Goal: Use online tool/utility: Utilize a website feature to perform a specific function

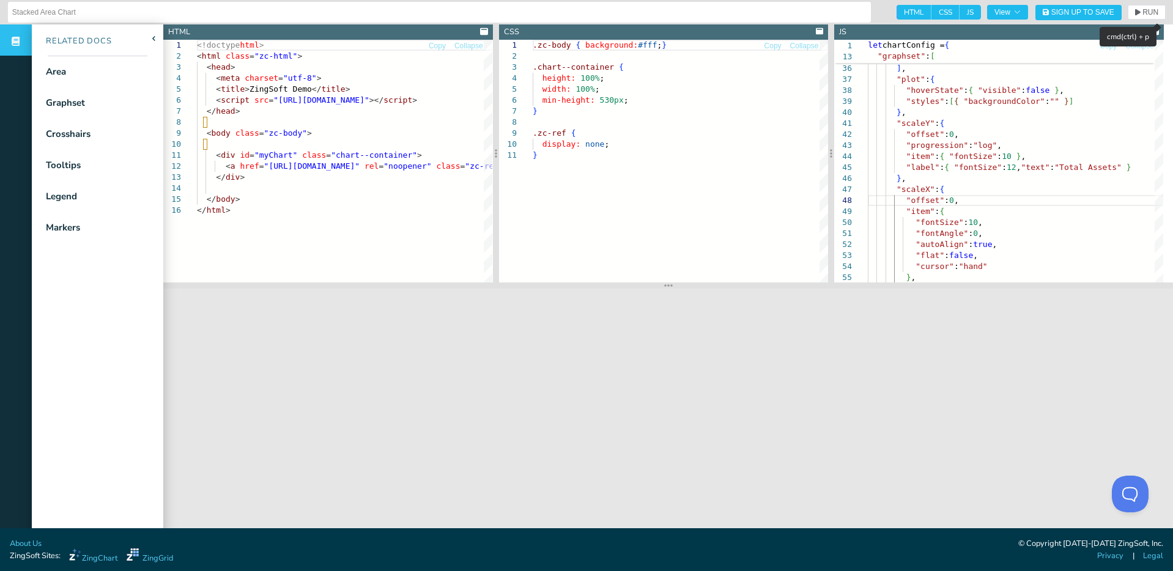
scroll to position [0, 86]
click at [998, 100] on div ""autoAlign" : true , "flat" : false , "cursor" : "hand" "item" : { "fontSize" :…" at bounding box center [1077, 251] width 419 height 1146
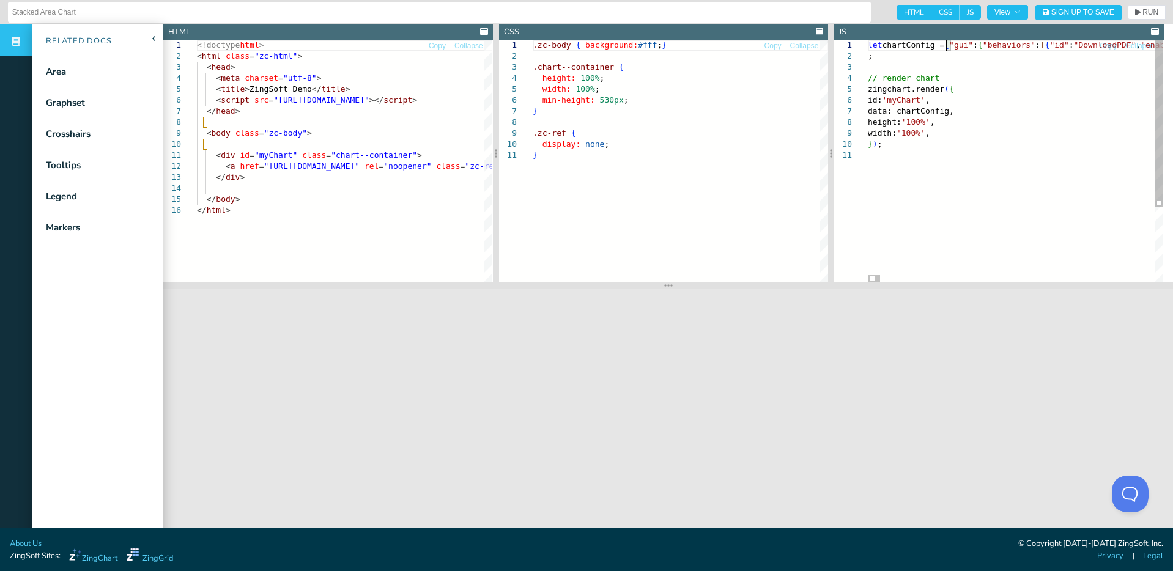
scroll to position [12, 1]
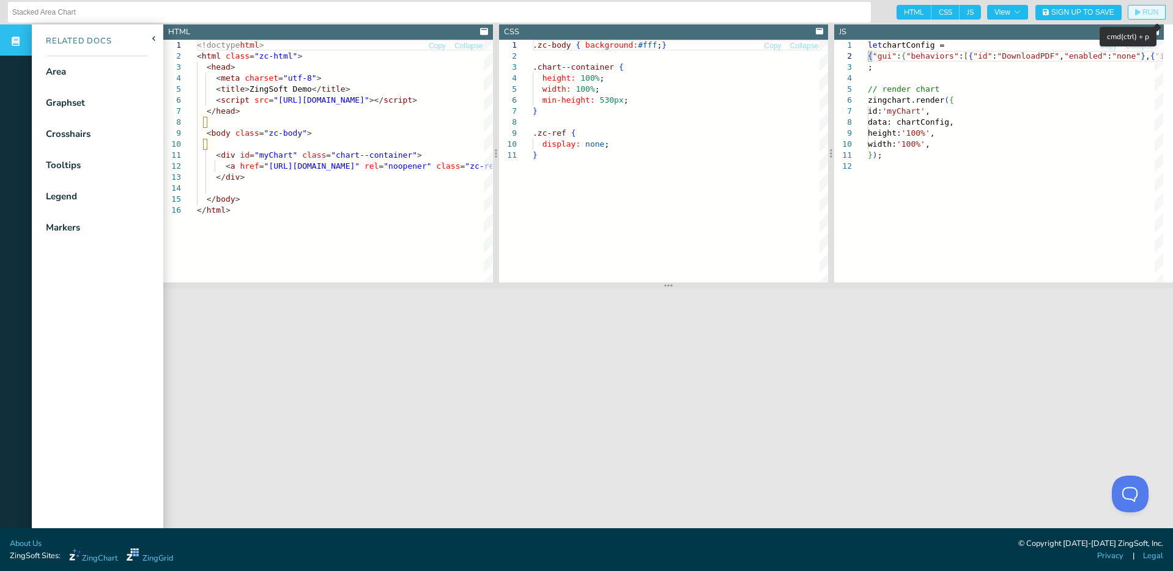
click at [1143, 13] on span "RUN" at bounding box center [1151, 12] width 16 height 7
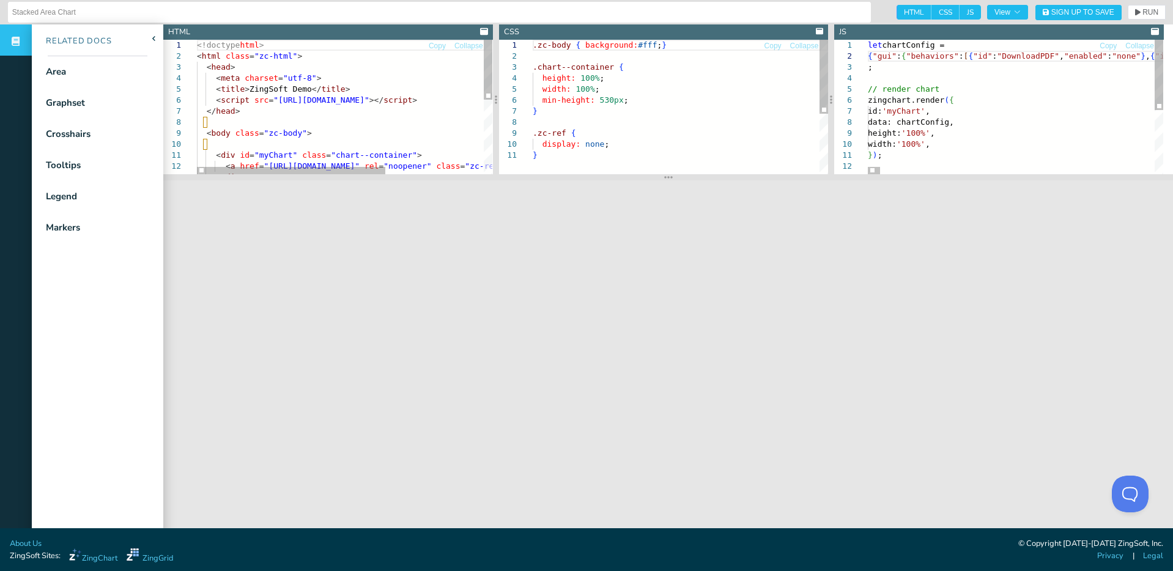
drag, startPoint x: 667, startPoint y: 288, endPoint x: 669, endPoint y: 180, distance: 108.3
click at [669, 180] on section at bounding box center [668, 177] width 1010 height 6
click at [144, 440] on nav "Related Docs Area Graphset Crosshairs Tooltips Legend Markers" at bounding box center [98, 309] width 132 height 571
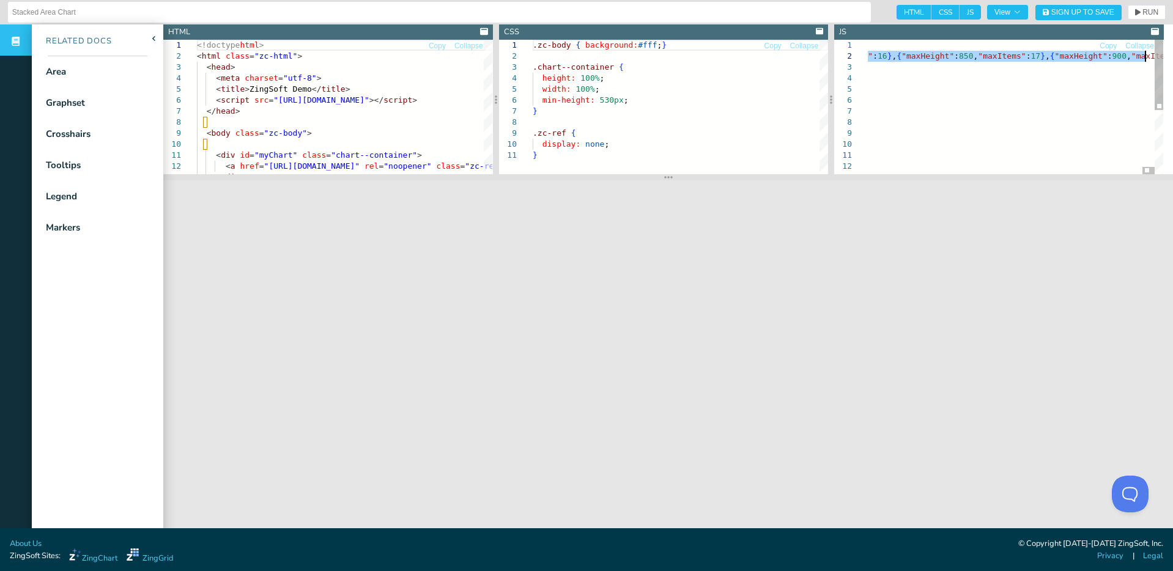
type textarea ":11},{"maxHeight":600,"maxItems":12},{"maxHeight":650,"maxItems":13},{"maxHeigh…"
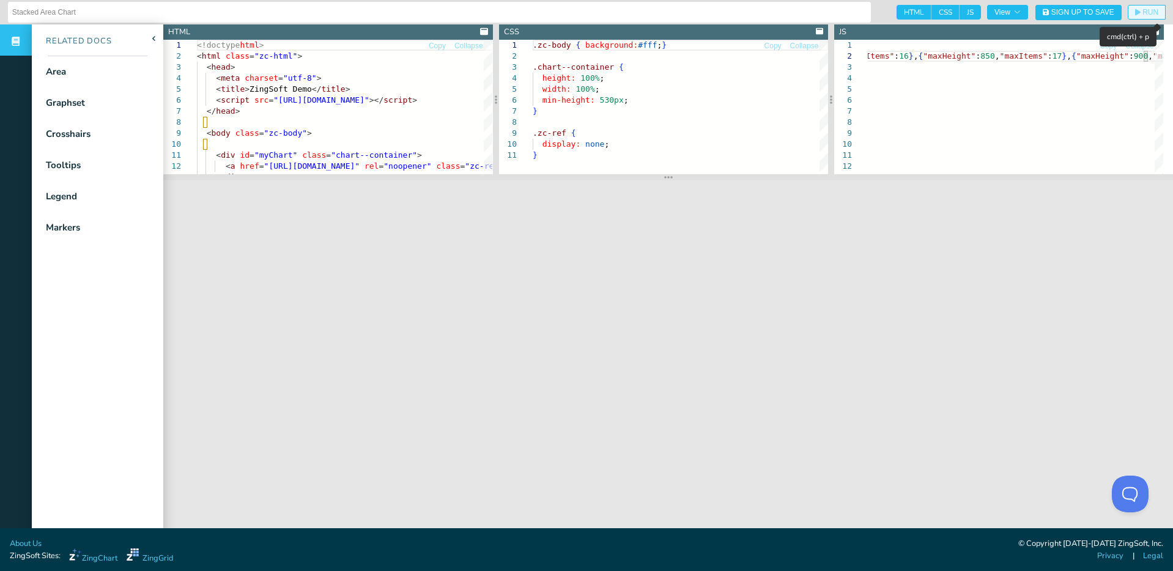
click at [1143, 10] on span "RUN" at bounding box center [1151, 12] width 16 height 7
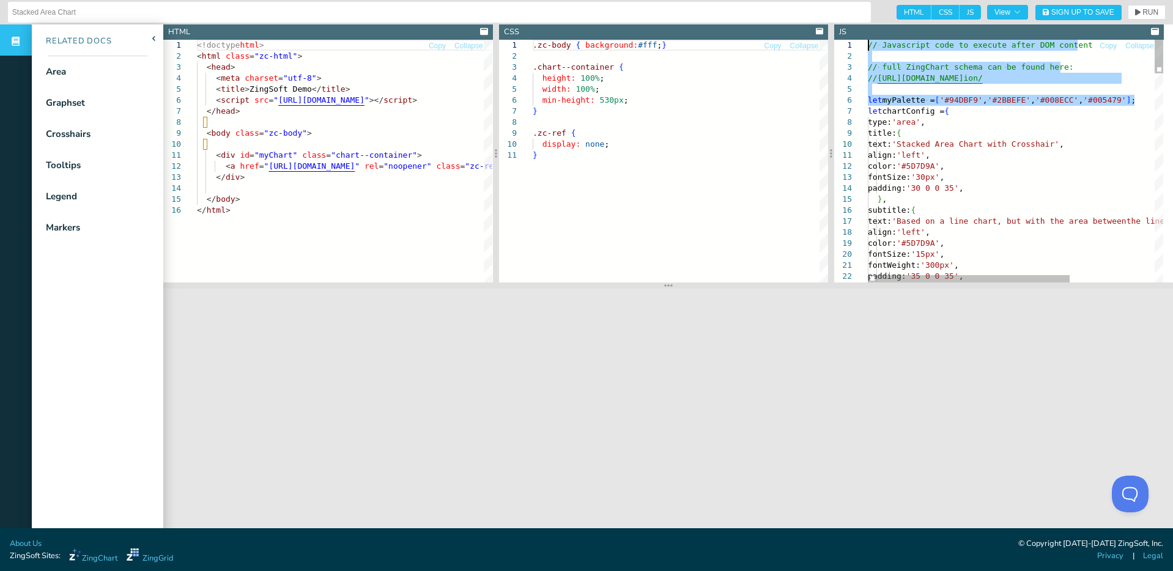
drag, startPoint x: 1139, startPoint y: 99, endPoint x: 859, endPoint y: 30, distance: 288.0
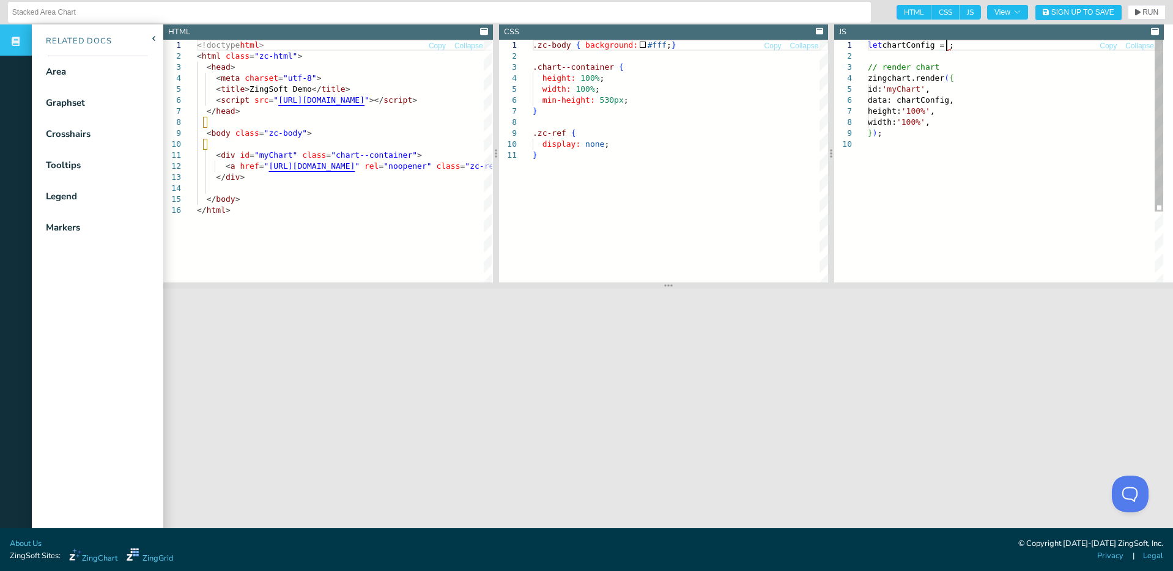
scroll to position [12, 0]
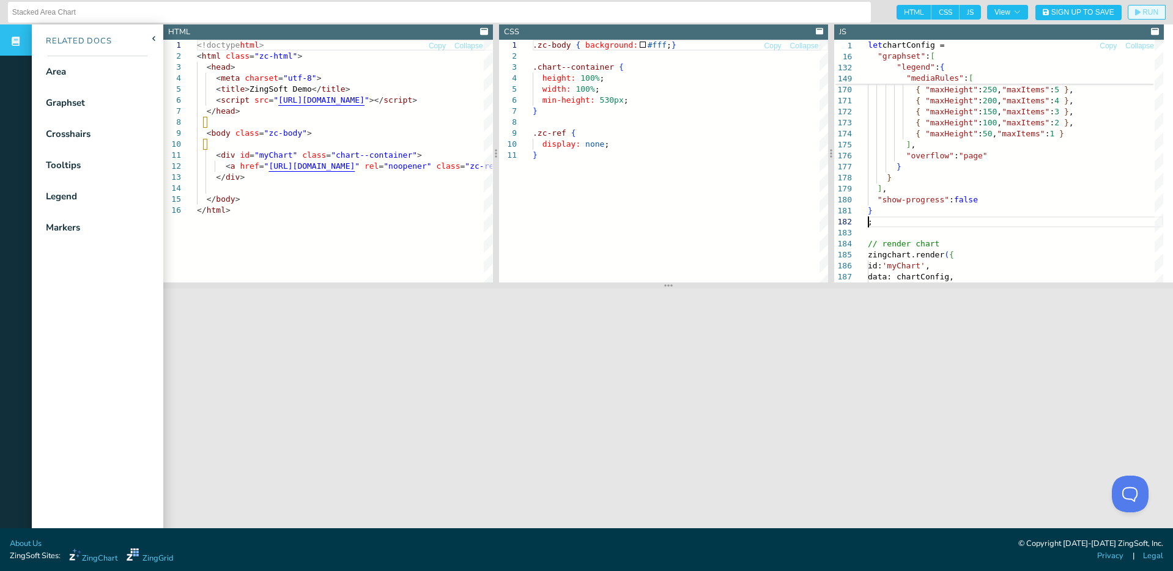
type textarea "} ; // render chart zingchart.render({ id: 'myChart', data: chartConfig, height…"
click at [1132, 7] on button "RUN" at bounding box center [1147, 12] width 38 height 15
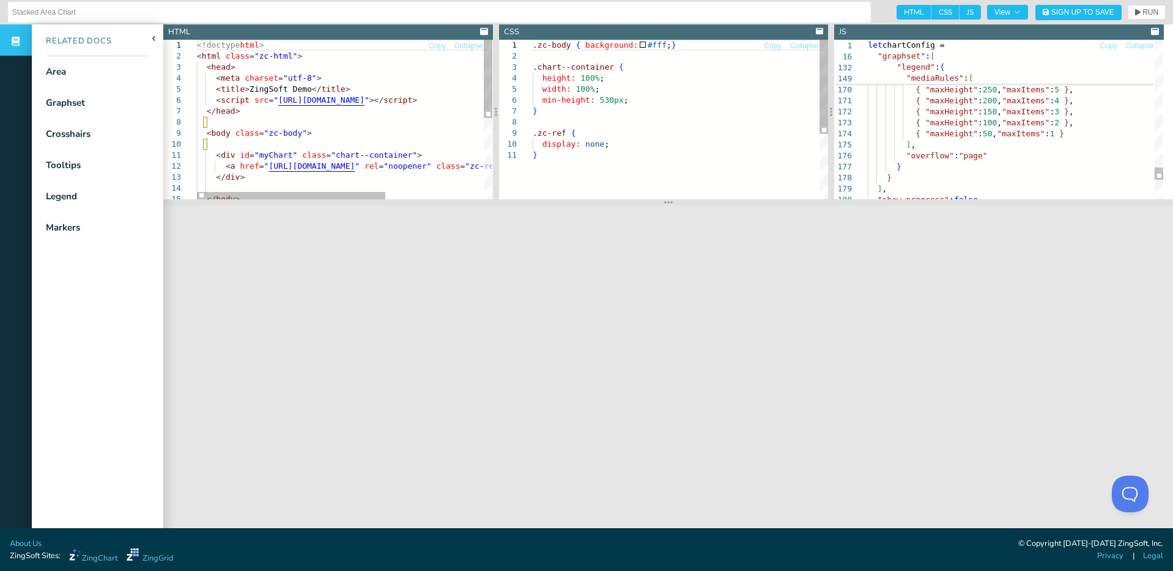
drag, startPoint x: 661, startPoint y: 284, endPoint x: 656, endPoint y: 201, distance: 83.4
click at [656, 201] on section at bounding box center [668, 202] width 1010 height 6
